Goal: Find specific page/section: Find specific page/section

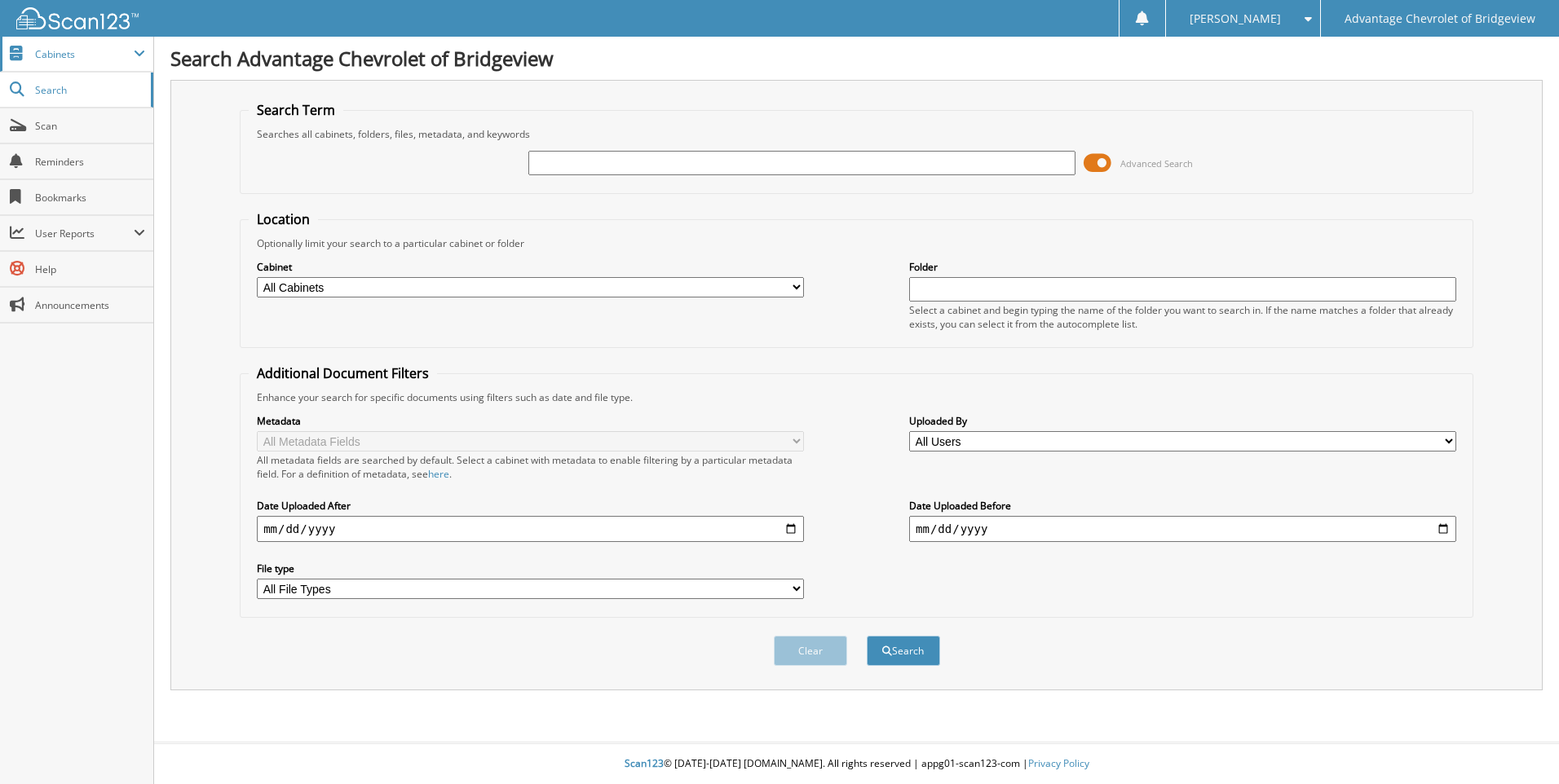
click at [88, 65] on span "Cabinets" at bounding box center [77, 54] width 153 height 35
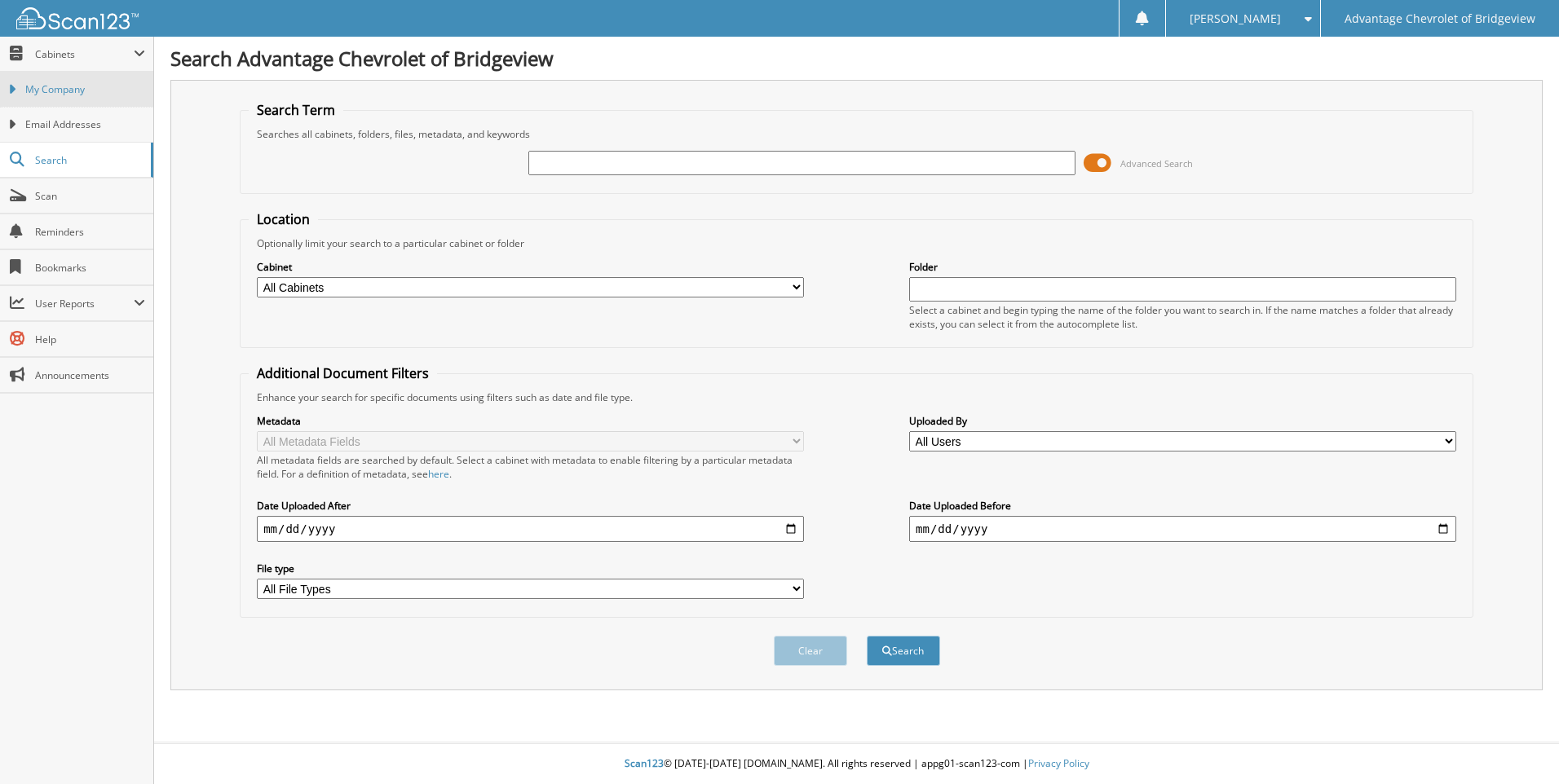
click at [88, 99] on link "My Company" at bounding box center [77, 89] width 153 height 35
click at [1112, 448] on select "All Users [PERSON_NAME] [PERSON_NAME] [PERSON_NAME] [PERSON_NAME] [PERSON_NAME]…" at bounding box center [1182, 442] width 547 height 21
click at [1004, 449] on select "All Users Amanda Pickett amanda solano AMAR KHALIL ana diaz Angel Santana Angel…" at bounding box center [1182, 442] width 547 height 21
click at [983, 287] on input "text" at bounding box center [1182, 289] width 547 height 25
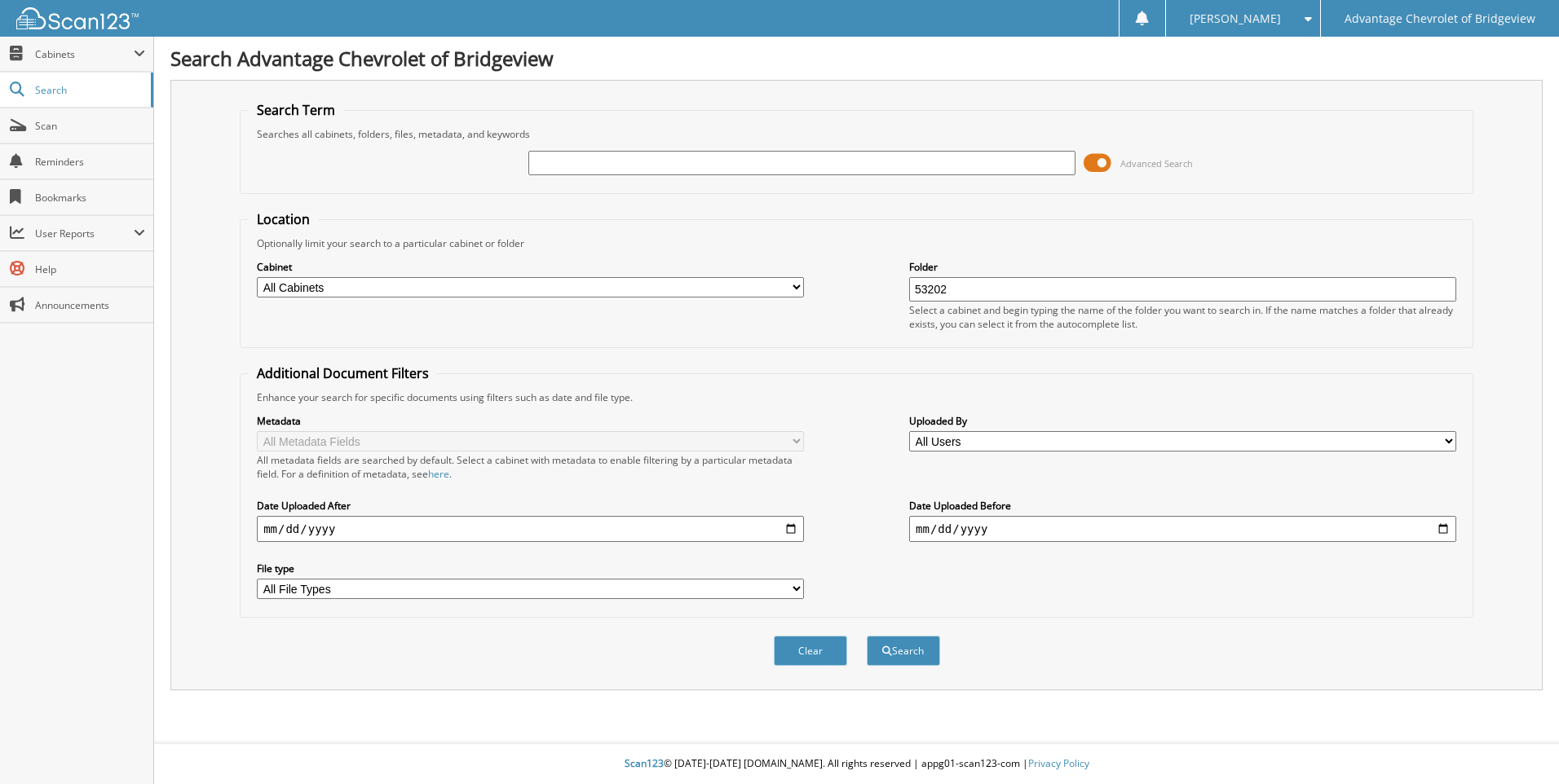
type input "53202"
click at [867, 636] on button "Search" at bounding box center [903, 651] width 74 height 30
drag, startPoint x: 1012, startPoint y: 291, endPoint x: 658, endPoint y: 312, distance: 354.6
click at [658, 312] on div "Cabinet All Cabinets BVC_FI BVC_I BVC_S PARTS SERVICE RO Folder 53202" at bounding box center [856, 295] width 1216 height 89
click at [761, 164] on input "text" at bounding box center [801, 163] width 547 height 25
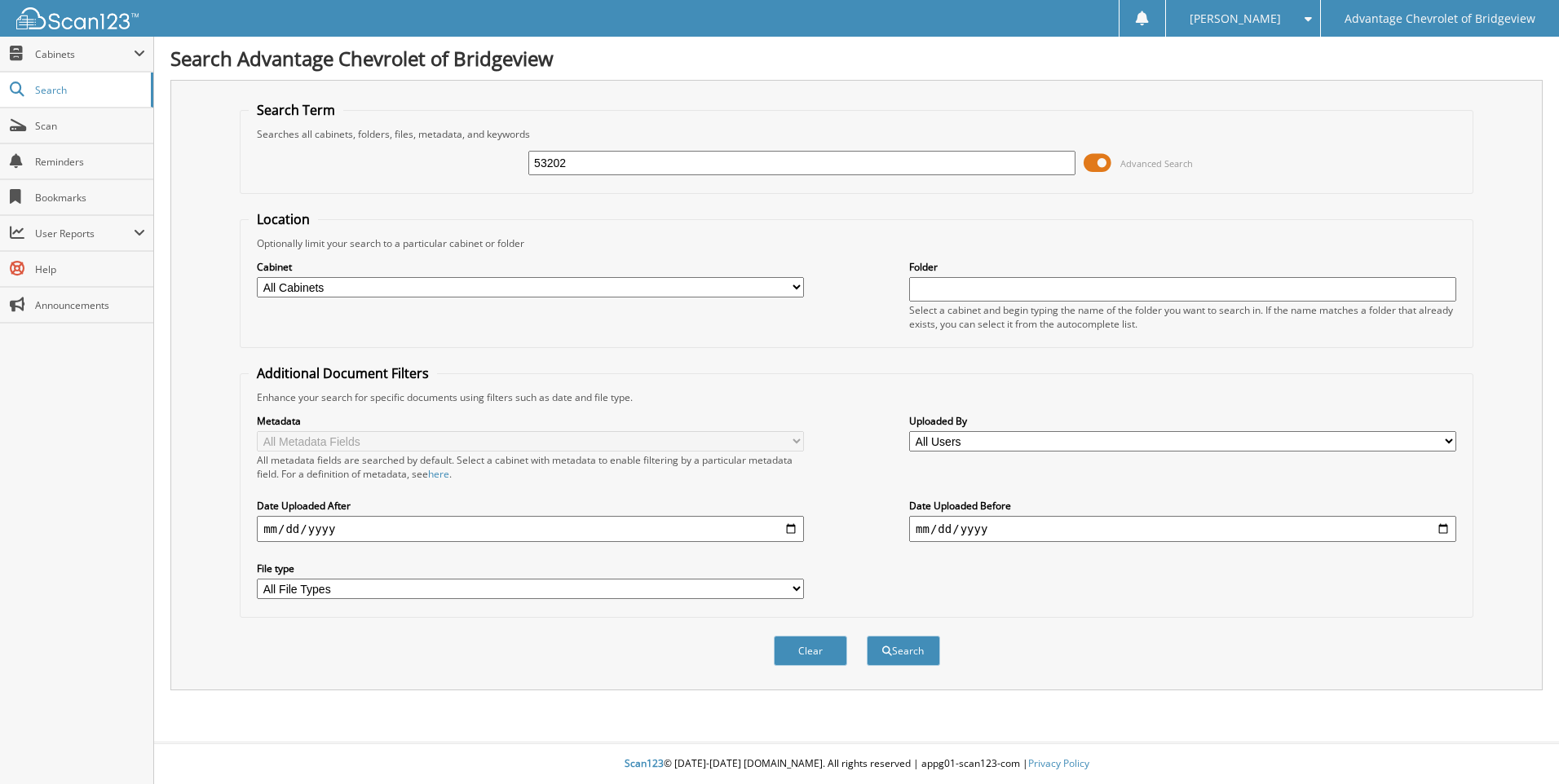
type input "53202"
click at [867, 636] on button "Search" at bounding box center [903, 651] width 74 height 30
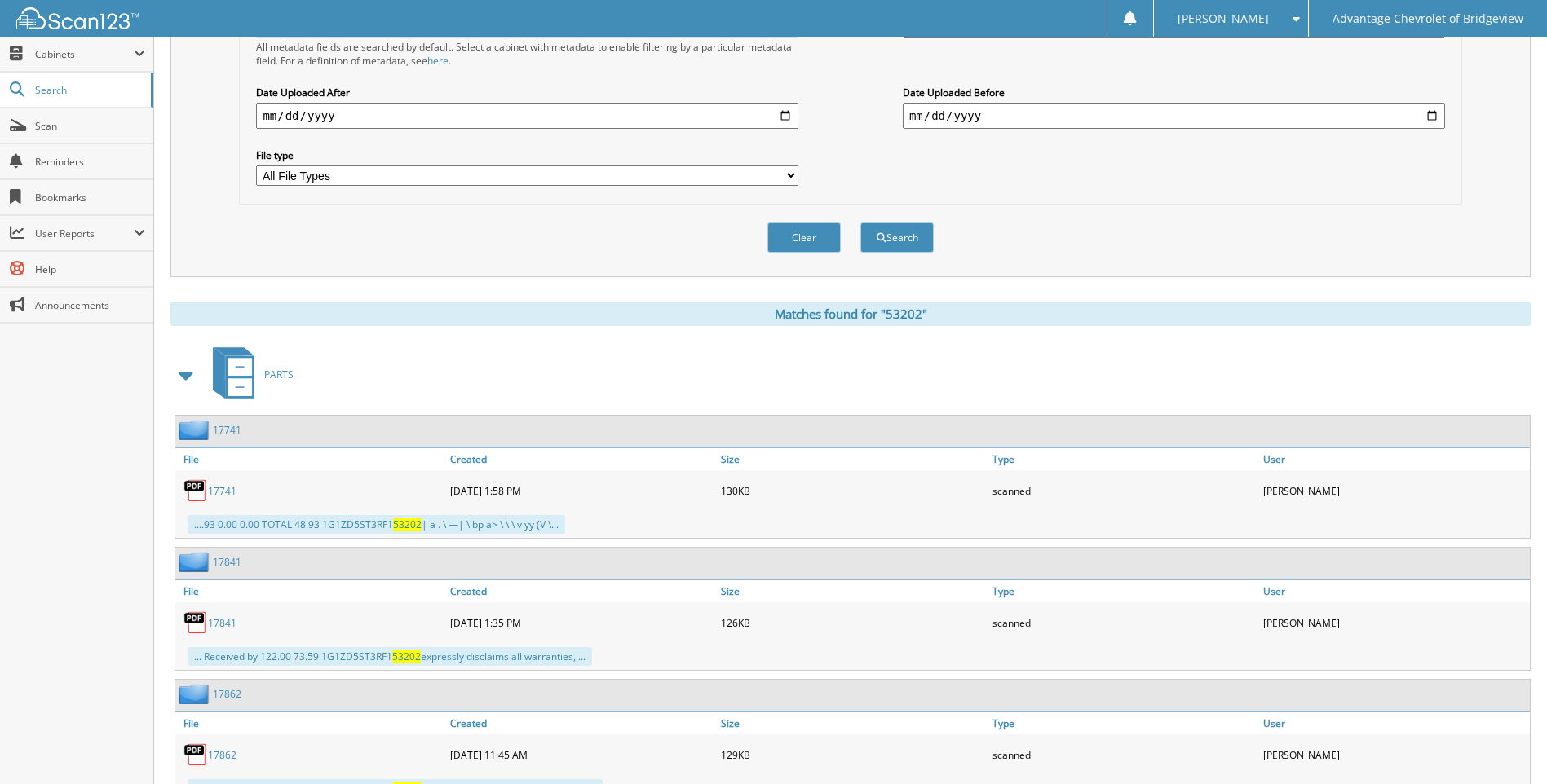
scroll to position [198, 0]
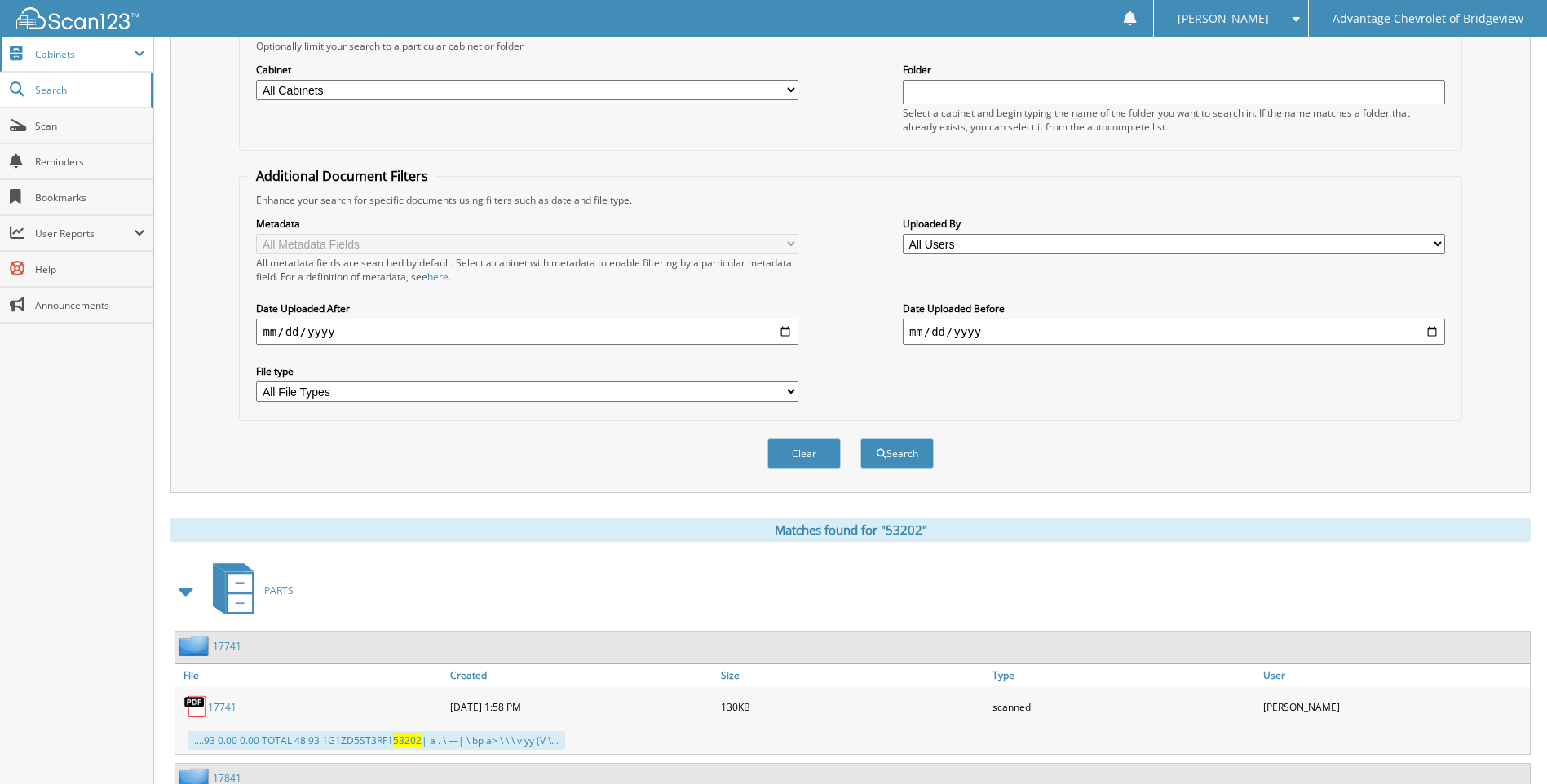
click at [97, 61] on span "Cabinets" at bounding box center [77, 54] width 153 height 35
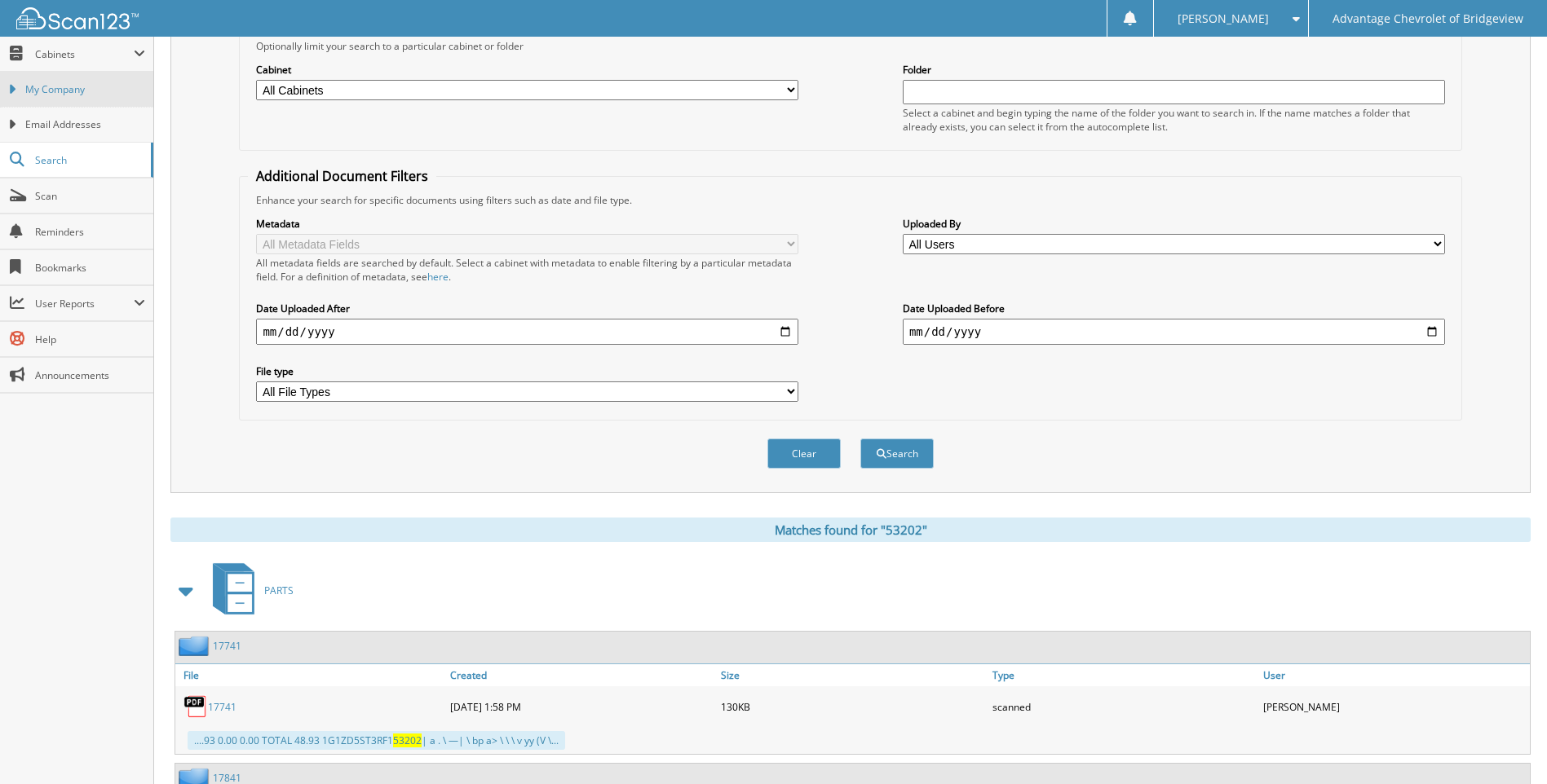
click at [88, 89] on span "My Company" at bounding box center [85, 90] width 120 height 15
